Goal: Information Seeking & Learning: Learn about a topic

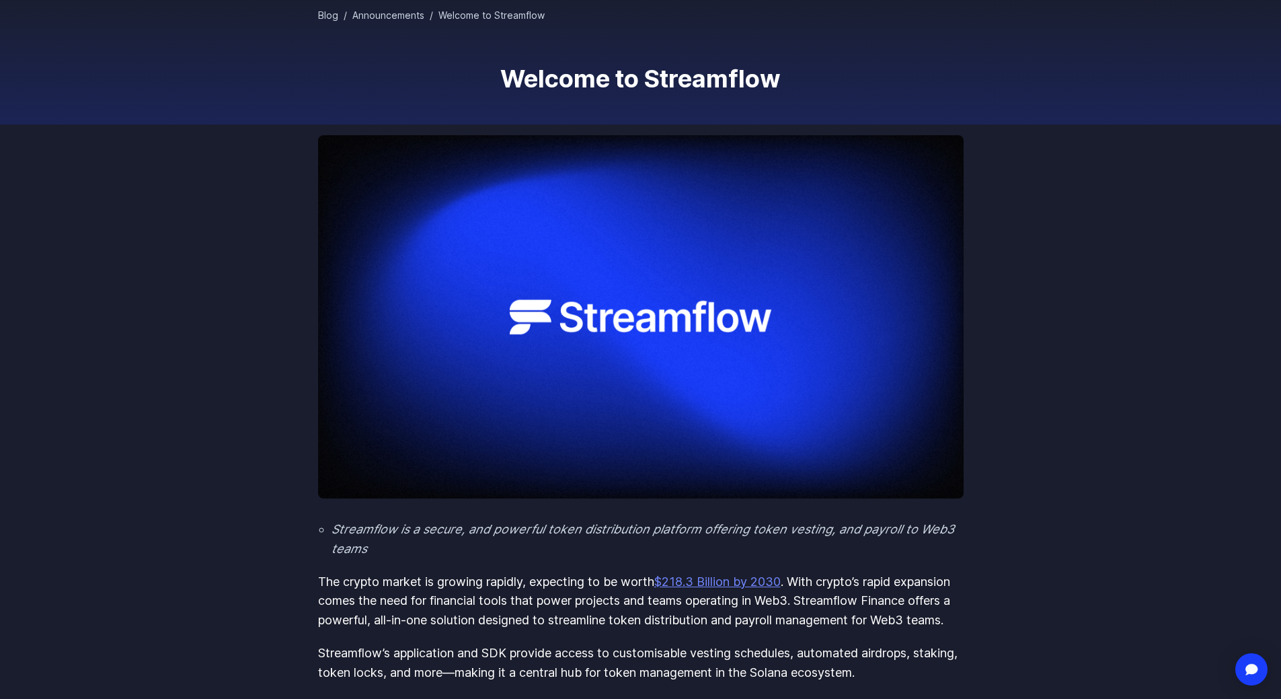
scroll to position [134, 0]
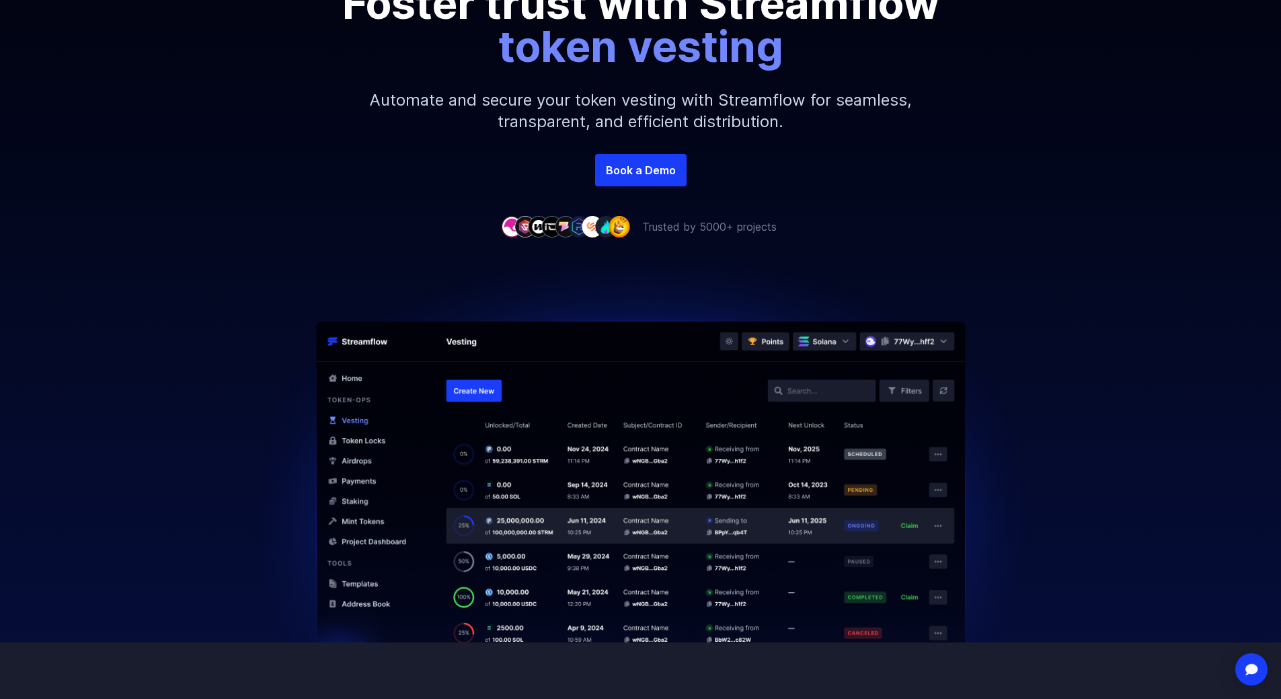
scroll to position [269, 0]
